Goal: Use online tool/utility: Utilize a website feature to perform a specific function

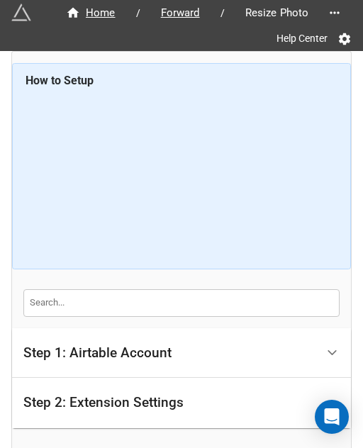
drag, startPoint x: 0, startPoint y: 0, endPoint x: 282, endPoint y: 410, distance: 497.7
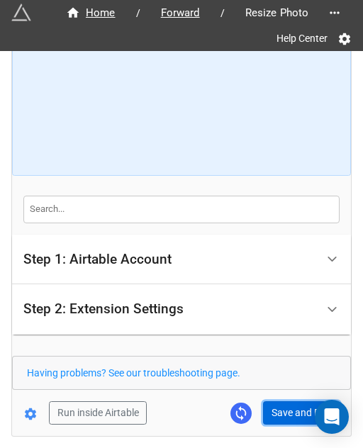
click at [281, 406] on button "Save and Run" at bounding box center [301, 413] width 77 height 24
click at [271, 406] on button "Save and Run" at bounding box center [301, 413] width 77 height 24
click at [300, 399] on form "How to Setup Step 1: Airtable Account Airtable User API Key Manna-Sinsub Airtab…" at bounding box center [181, 197] width 339 height 455
click at [299, 408] on button "Save and Run" at bounding box center [301, 413] width 77 height 24
click at [283, 416] on button "Save and Run" at bounding box center [301, 413] width 77 height 24
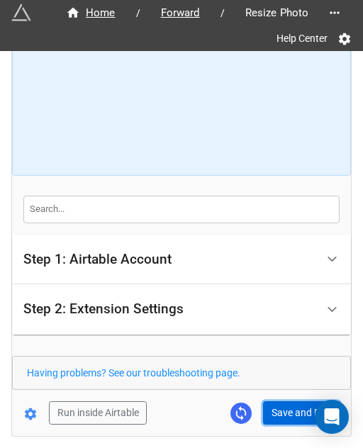
click at [275, 415] on button "Save and Run" at bounding box center [301, 413] width 77 height 24
drag, startPoint x: 282, startPoint y: 416, endPoint x: 350, endPoint y: 398, distance: 69.7
click at [282, 416] on button "Save and Run" at bounding box center [301, 413] width 77 height 24
click at [288, 416] on button "Save and Run" at bounding box center [301, 413] width 77 height 24
drag, startPoint x: 294, startPoint y: 417, endPoint x: 353, endPoint y: 394, distance: 63.7
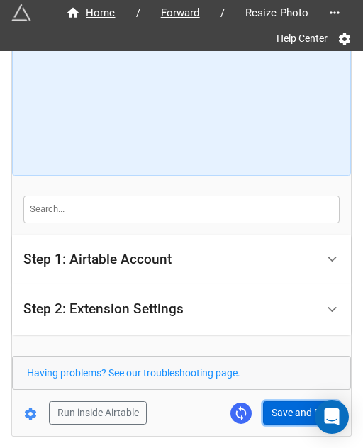
click at [294, 417] on button "Save and Run" at bounding box center [301, 413] width 77 height 24
click at [291, 407] on button "Save and Run" at bounding box center [301, 413] width 77 height 24
drag, startPoint x: 292, startPoint y: 415, endPoint x: 339, endPoint y: 382, distance: 57.0
click at [292, 415] on button "Save and Run" at bounding box center [301, 413] width 77 height 24
click at [285, 418] on button "Save and Run" at bounding box center [301, 413] width 77 height 24
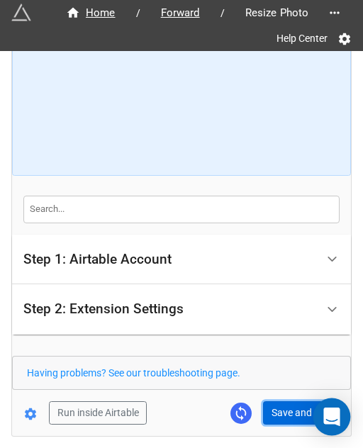
drag, startPoint x: 291, startPoint y: 416, endPoint x: 319, endPoint y: 413, distance: 28.5
click at [291, 416] on button "Save and Run" at bounding box center [301, 413] width 77 height 24
drag, startPoint x: 288, startPoint y: 412, endPoint x: 362, endPoint y: 412, distance: 74.5
click at [288, 412] on button "Save and Run" at bounding box center [301, 413] width 77 height 24
click at [277, 416] on button "Save and Run" at bounding box center [301, 413] width 77 height 24
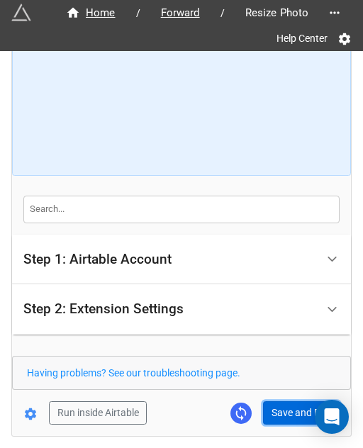
click at [288, 405] on button "Save and Run" at bounding box center [301, 413] width 77 height 24
click at [279, 406] on button "Save and Run" at bounding box center [301, 413] width 77 height 24
click at [298, 408] on button "Save and Run" at bounding box center [301, 413] width 77 height 24
click at [291, 408] on button "Save and Run" at bounding box center [301, 413] width 77 height 24
click at [267, 419] on button "Save and Run" at bounding box center [301, 413] width 77 height 24
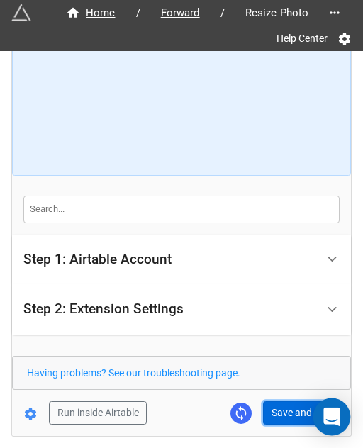
drag, startPoint x: 279, startPoint y: 408, endPoint x: 343, endPoint y: 419, distance: 64.8
click at [279, 408] on button "Save and Run" at bounding box center [301, 413] width 77 height 24
drag, startPoint x: 290, startPoint y: 406, endPoint x: 339, endPoint y: 384, distance: 53.6
click at [290, 406] on button "Save and Run" at bounding box center [301, 413] width 77 height 24
click at [288, 409] on button "Save and Run" at bounding box center [301, 413] width 77 height 24
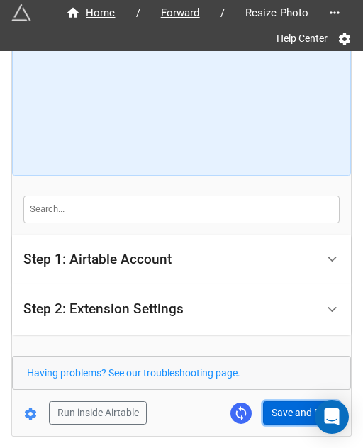
click at [279, 412] on button "Save and Run" at bounding box center [301, 413] width 77 height 24
click at [275, 414] on button "Save and Run" at bounding box center [301, 413] width 77 height 24
drag, startPoint x: 294, startPoint y: 411, endPoint x: 341, endPoint y: 386, distance: 53.6
click at [294, 411] on button "Save and Run" at bounding box center [301, 413] width 77 height 24
click at [277, 411] on button "Save and Run" at bounding box center [301, 413] width 77 height 24
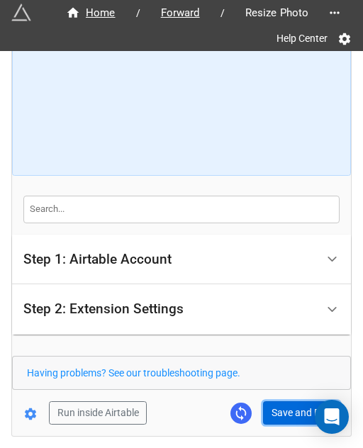
click at [283, 413] on button "Save and Run" at bounding box center [301, 413] width 77 height 24
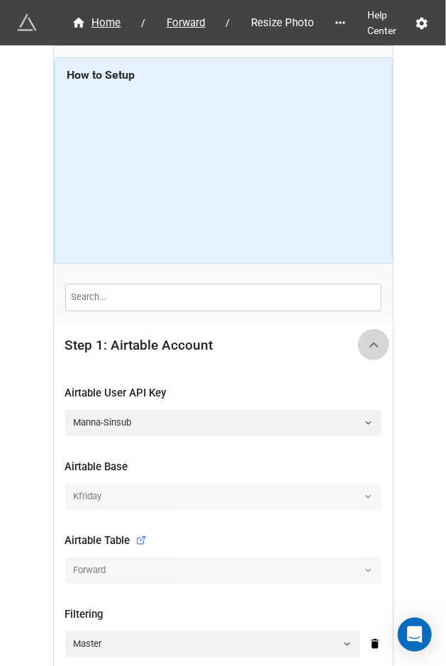
drag, startPoint x: 372, startPoint y: 340, endPoint x: 411, endPoint y: 255, distance: 93.0
click at [372, 338] on icon at bounding box center [374, 345] width 15 height 15
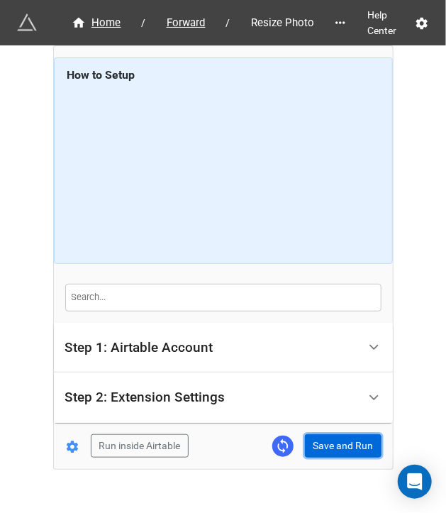
drag, startPoint x: 316, startPoint y: 440, endPoint x: 430, endPoint y: 408, distance: 118.1
click at [319, 440] on button "Save and Run" at bounding box center [343, 446] width 77 height 24
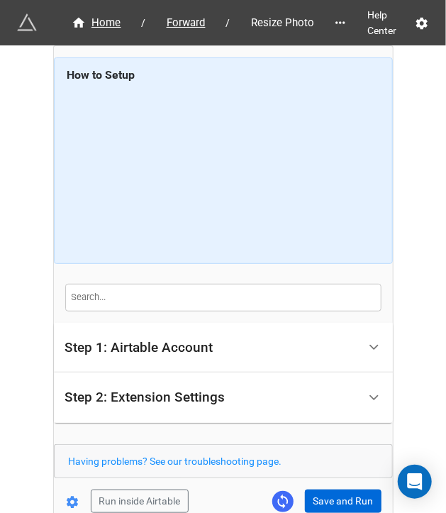
scroll to position [79, 0]
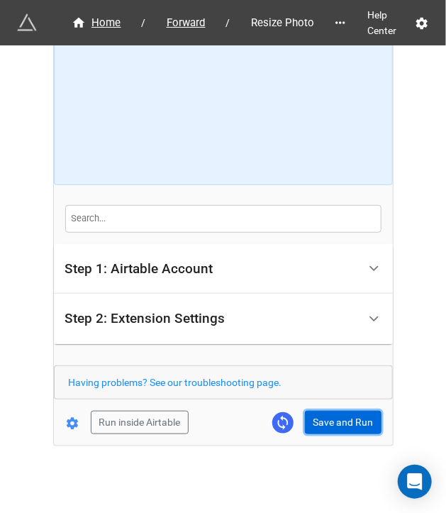
click at [316, 420] on button "Save and Run" at bounding box center [343, 423] width 77 height 24
click at [338, 425] on button "Save and Run" at bounding box center [343, 423] width 77 height 24
click at [321, 411] on button "Save and Run" at bounding box center [343, 423] width 77 height 24
click at [347, 422] on button "Save and Run" at bounding box center [343, 423] width 77 height 24
